Goal: Task Accomplishment & Management: Complete application form

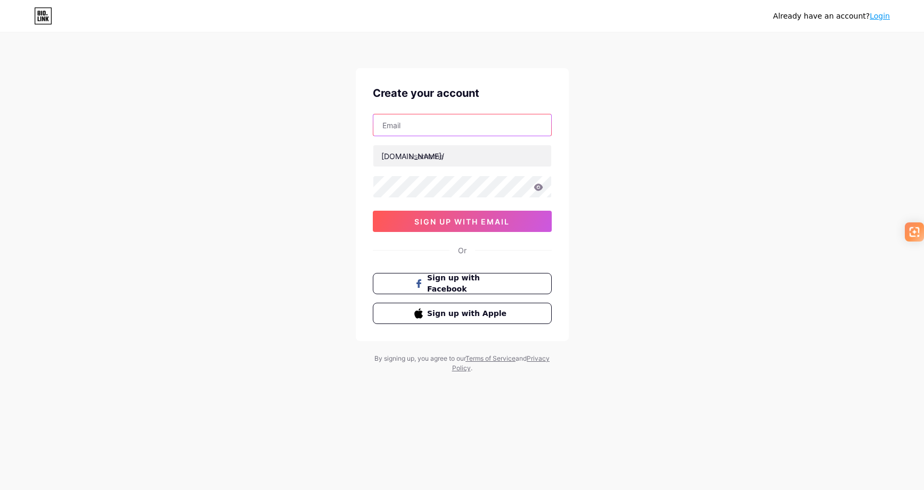
click at [433, 128] on input "text" at bounding box center [462, 124] width 178 height 21
type input "[EMAIL_ADDRESS][DOMAIN_NAME]"
click at [447, 160] on input "text" at bounding box center [462, 155] width 178 height 21
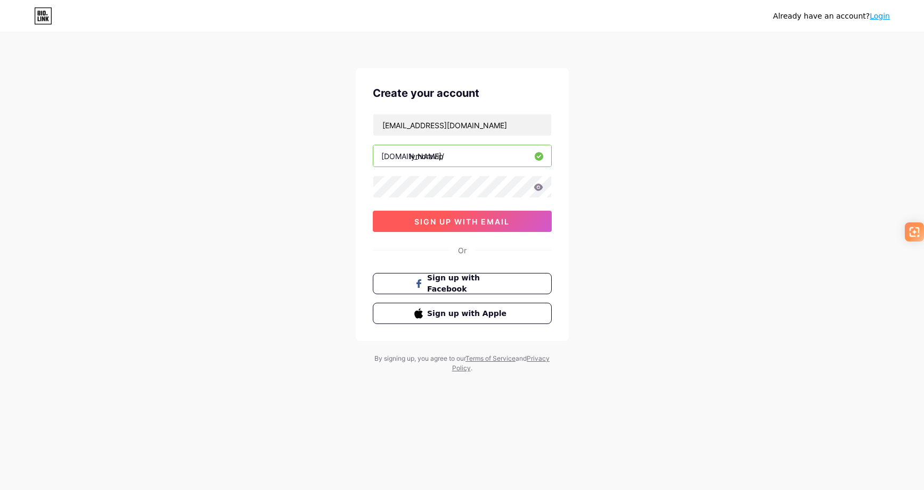
click at [434, 223] on span "sign up with email" at bounding box center [461, 221] width 95 height 9
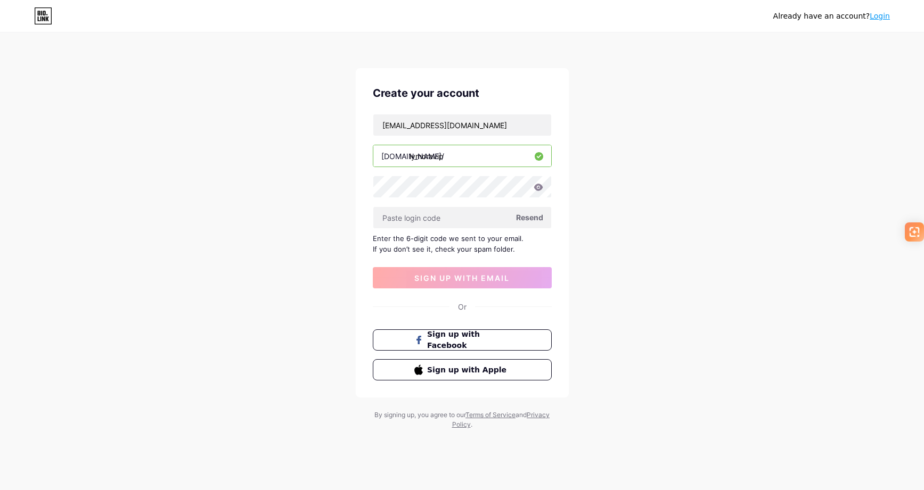
click at [525, 221] on span "Resend" at bounding box center [529, 217] width 27 height 11
click at [433, 158] on input "lymoravip" at bounding box center [462, 155] width 178 height 21
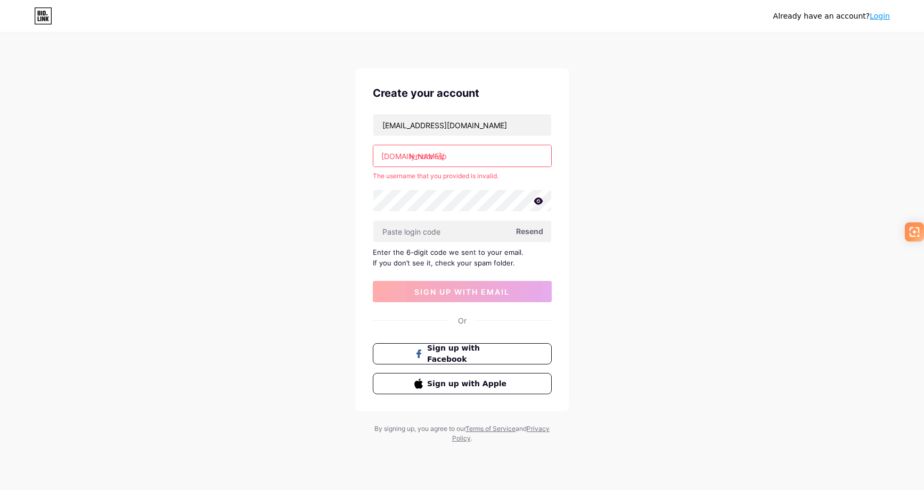
click at [437, 158] on input "lymora-vip" at bounding box center [462, 155] width 178 height 21
click at [436, 158] on input "lymora-vip" at bounding box center [462, 155] width 178 height 21
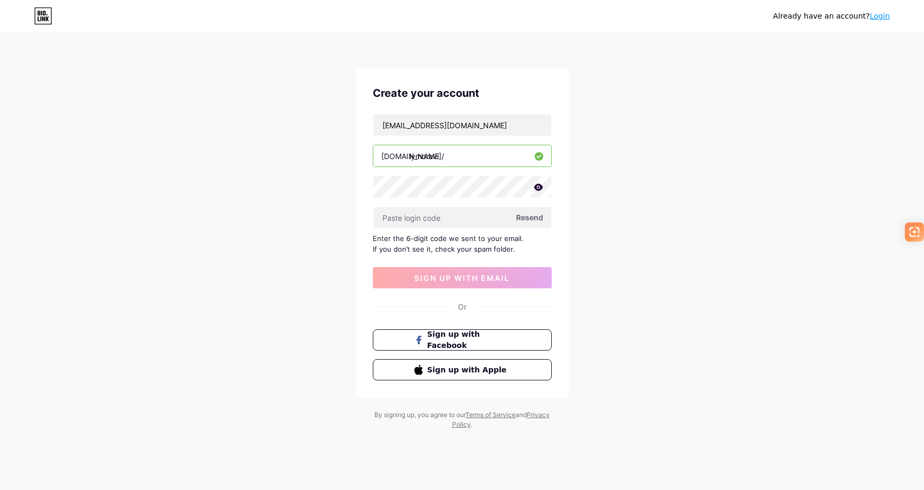
type input "lymoravip"
click at [534, 218] on span "Resend" at bounding box center [529, 217] width 27 height 11
click at [530, 216] on span "Resend" at bounding box center [529, 217] width 27 height 11
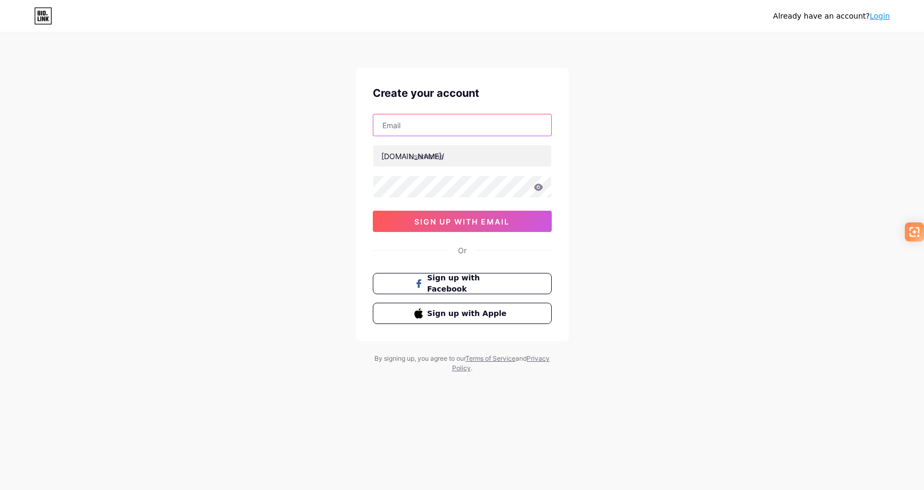
click at [445, 126] on input "text" at bounding box center [462, 124] width 178 height 21
type input "[EMAIL_ADDRESS][DOMAIN_NAME]"
click at [446, 158] on input "text" at bounding box center [462, 155] width 178 height 21
type input "lymoravip"
click at [344, 218] on div "Already have an account? Login Create your account support@lymora-vip.com bio.l…" at bounding box center [462, 203] width 924 height 407
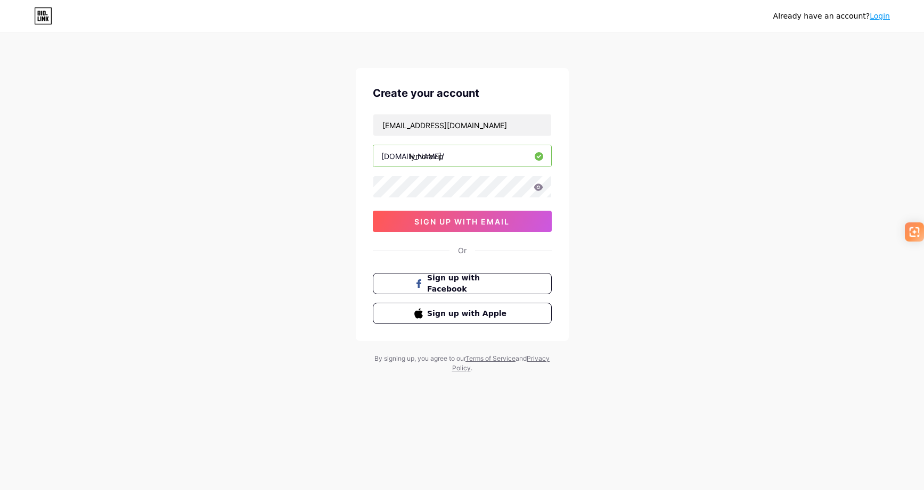
click at [321, 194] on div "Already have an account? Login Create your account support@lymora-vip.com bio.l…" at bounding box center [462, 203] width 924 height 407
click at [535, 186] on icon at bounding box center [537, 187] width 9 height 7
click at [536, 186] on icon at bounding box center [537, 187] width 9 height 7
click at [538, 187] on icon at bounding box center [537, 187] width 9 height 7
click at [325, 237] on div "Already have an account? Login Create your account support@lymora-vip.com bio.l…" at bounding box center [462, 203] width 924 height 407
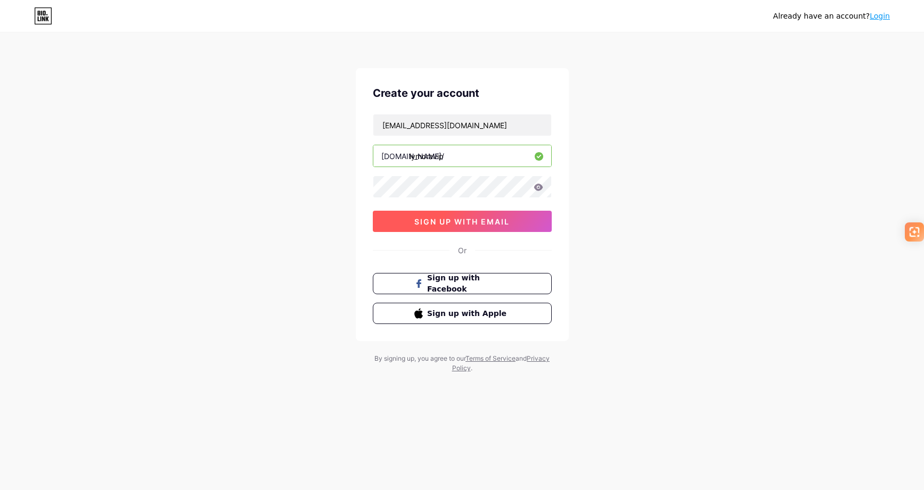
click at [450, 223] on span "sign up with email" at bounding box center [461, 221] width 95 height 9
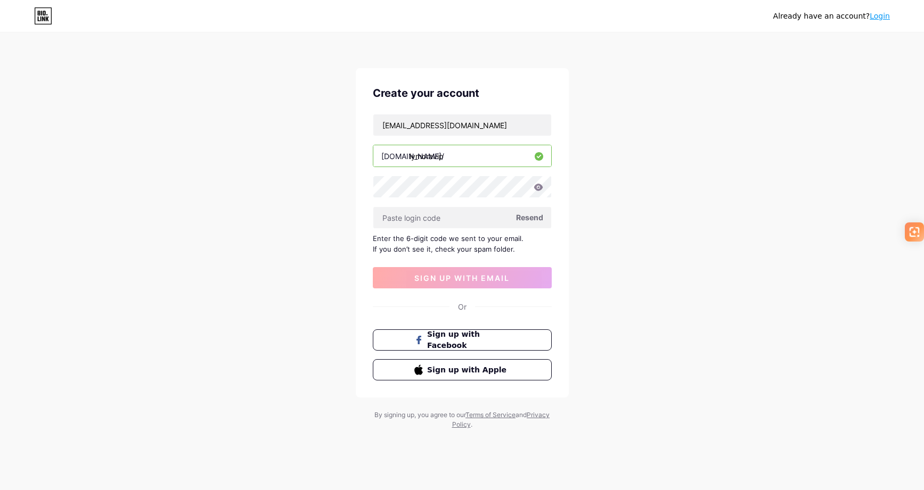
click at [530, 218] on span "Resend" at bounding box center [529, 217] width 27 height 11
click at [657, 61] on div "Already have an account? Login Create your account support@lymora-vip.com bio.l…" at bounding box center [462, 232] width 924 height 464
click at [533, 219] on span "Resend" at bounding box center [529, 217] width 27 height 11
click at [639, 100] on div "Already have an account? Login Create your account support@lymora-vip.com bio.l…" at bounding box center [462, 232] width 924 height 464
click at [44, 17] on icon at bounding box center [43, 15] width 18 height 17
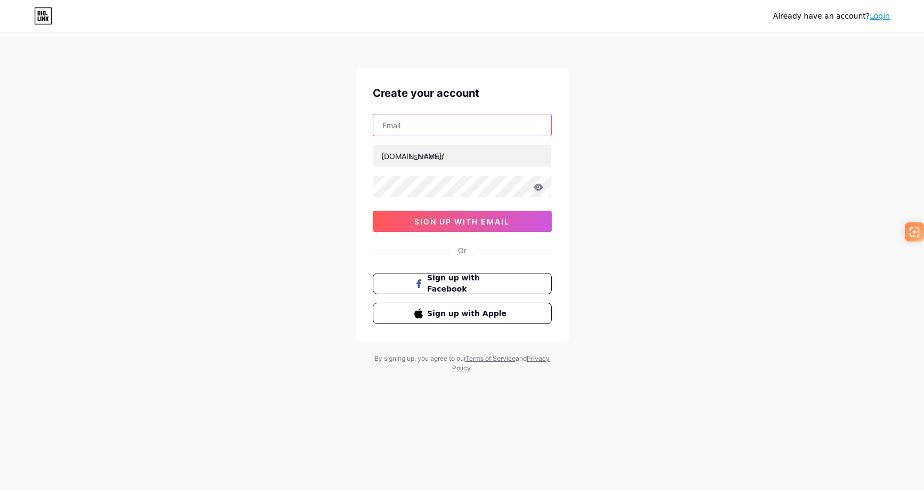
click at [424, 123] on input "text" at bounding box center [462, 124] width 178 height 21
type input "[EMAIL_ADDRESS][DOMAIN_NAME]"
click at [448, 155] on input "text" at bounding box center [462, 155] width 178 height 21
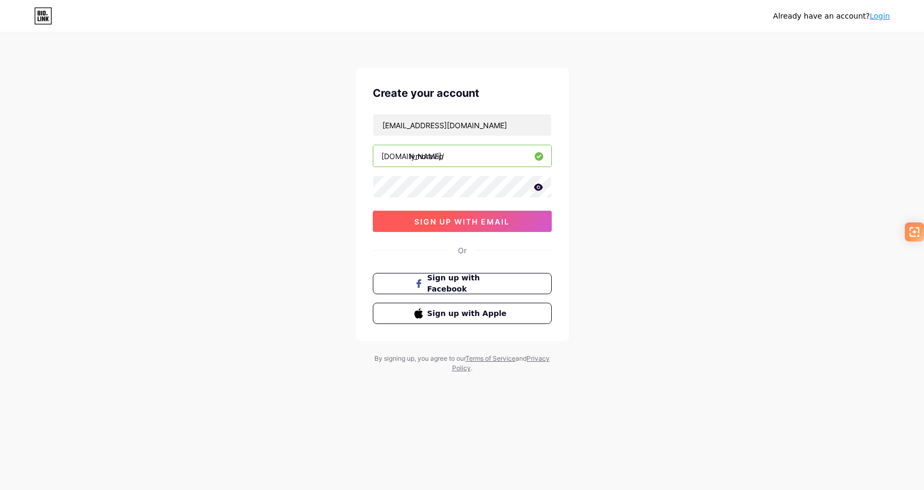
type input "lymoravip"
click at [437, 226] on button "sign up with email" at bounding box center [462, 221] width 179 height 21
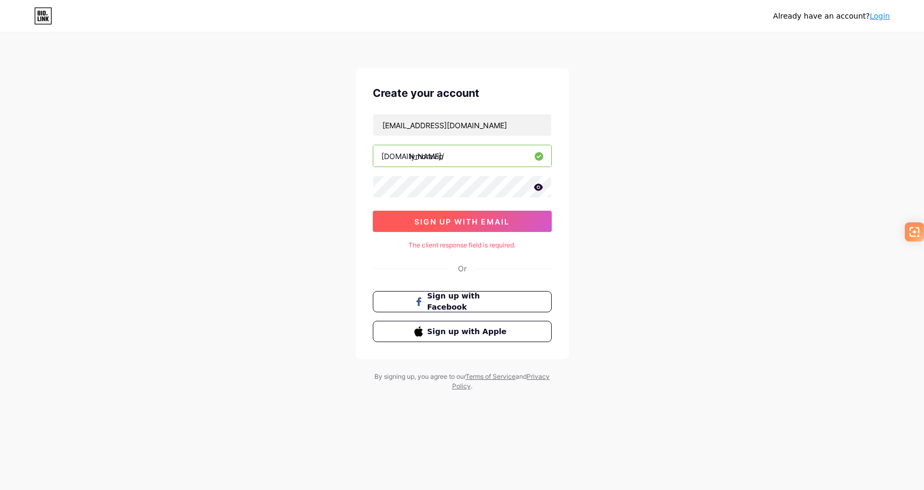
click at [468, 227] on button "sign up with email" at bounding box center [462, 221] width 179 height 21
drag, startPoint x: 537, startPoint y: 248, endPoint x: 398, endPoint y: 249, distance: 139.5
click at [398, 249] on div "The client response field is required." at bounding box center [462, 246] width 179 height 10
copy div "The client response field is required."
click at [463, 164] on input "lymoravip" at bounding box center [462, 155] width 178 height 21
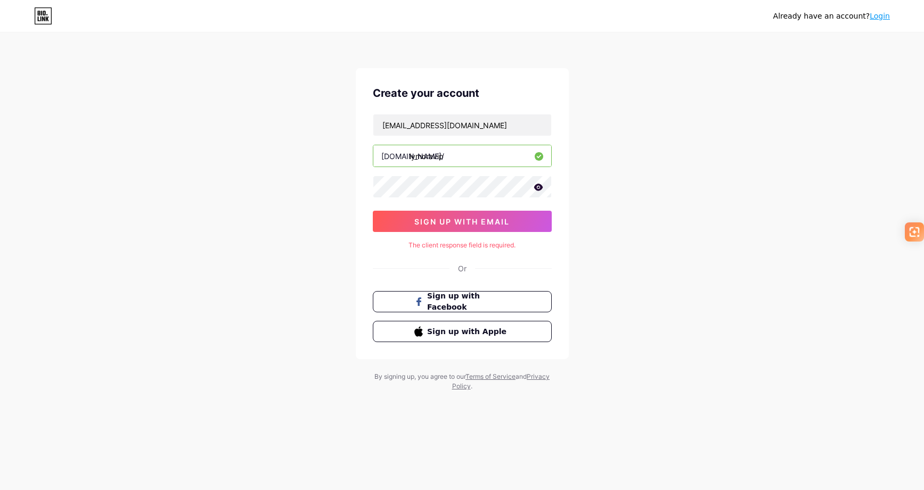
click at [464, 159] on input "lymoravip" at bounding box center [462, 155] width 178 height 21
click at [485, 126] on input "[EMAIL_ADDRESS][DOMAIN_NAME]" at bounding box center [462, 124] width 178 height 21
click at [349, 215] on div "Already have an account? Login Create your account support@lymora-vip.com bio.l…" at bounding box center [462, 212] width 924 height 425
click at [411, 224] on button "sign up with email" at bounding box center [462, 221] width 179 height 21
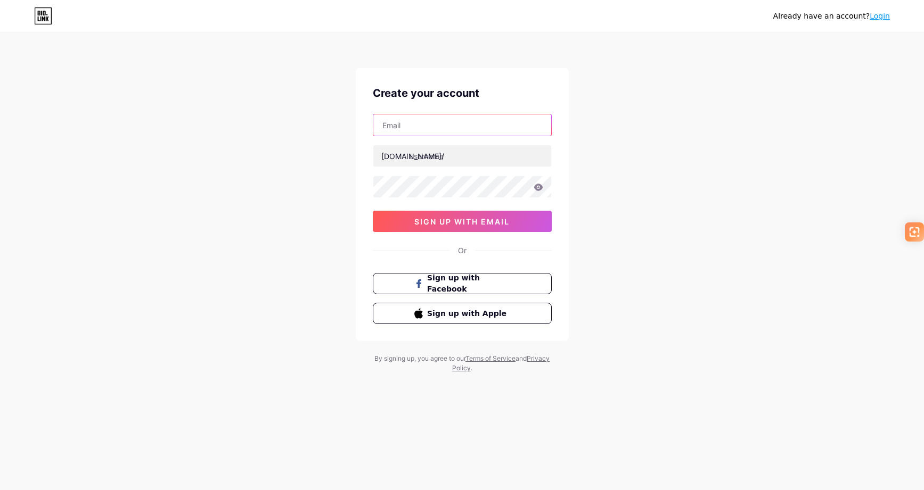
click at [428, 133] on input "text" at bounding box center [462, 124] width 178 height 21
type input "[EMAIL_ADDRESS][DOMAIN_NAME]"
click at [464, 154] on input "text" at bounding box center [462, 155] width 178 height 21
type input "s"
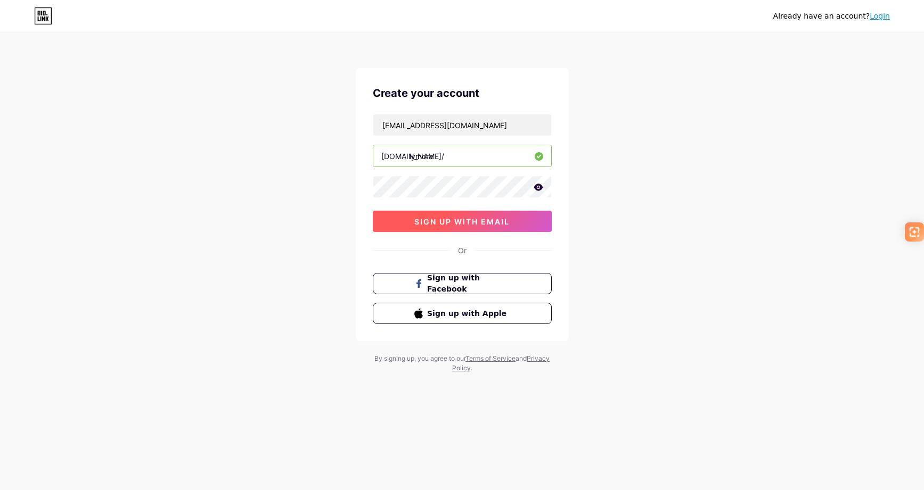
click at [473, 221] on span "sign up with email" at bounding box center [461, 221] width 95 height 9
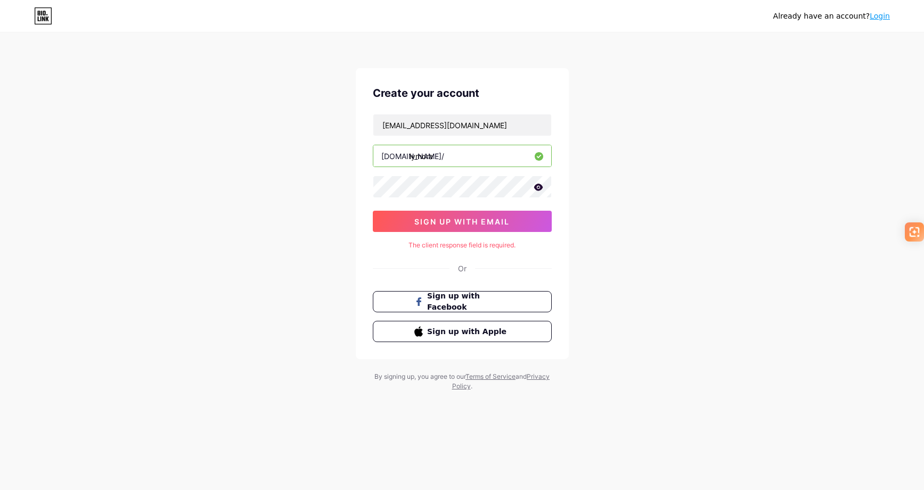
click at [465, 268] on div "Or" at bounding box center [462, 268] width 9 height 11
click at [448, 155] on input "lymora" at bounding box center [462, 155] width 178 height 21
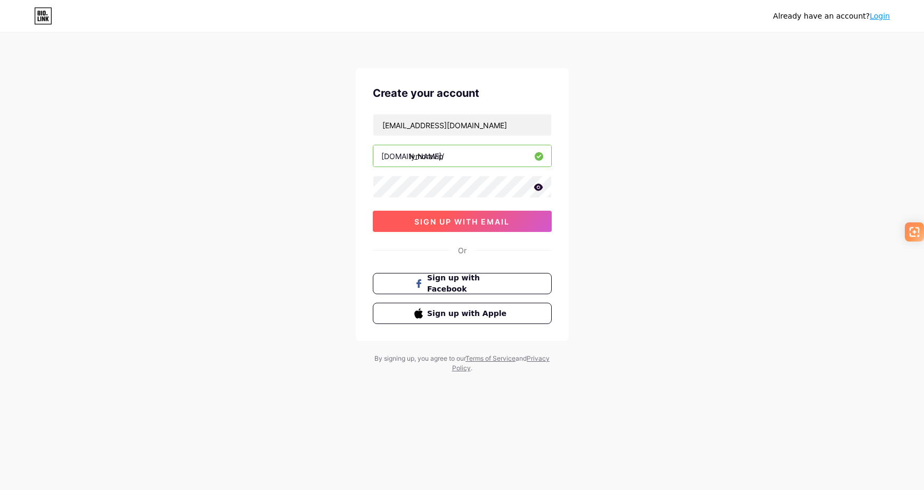
type input "lymoravip"
click at [438, 228] on button "sign up with email" at bounding box center [462, 221] width 179 height 21
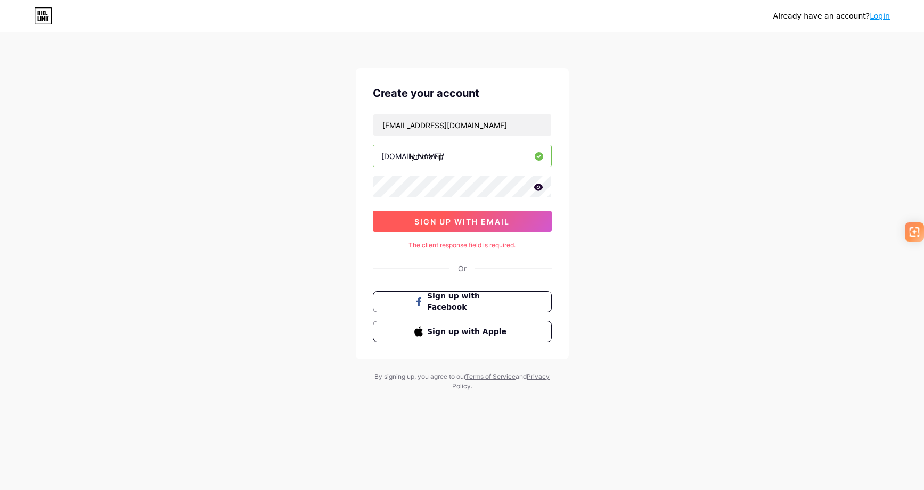
click at [438, 228] on button "sign up with email" at bounding box center [462, 221] width 179 height 21
click at [541, 187] on icon at bounding box center [537, 187] width 9 height 7
click at [479, 257] on div "Create your account support@lymora-vip.com bio.link/ lymoravip sign up with ema…" at bounding box center [462, 213] width 213 height 291
click at [484, 226] on button "sign up with email" at bounding box center [462, 221] width 179 height 21
